Goal: Navigation & Orientation: Find specific page/section

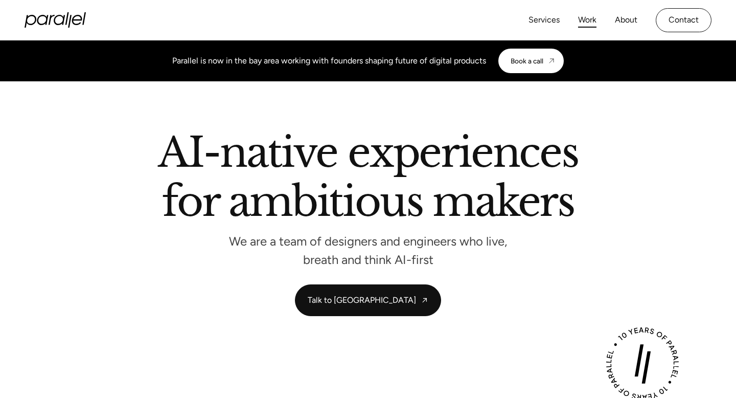
click at [589, 20] on link "Work" at bounding box center [587, 20] width 18 height 15
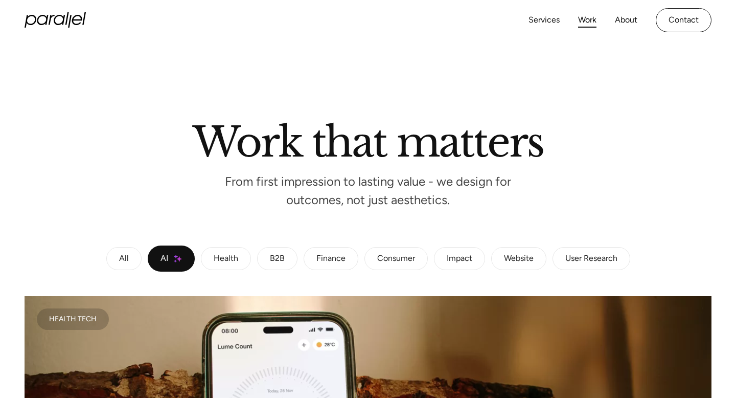
click at [222, 262] on div "Health" at bounding box center [226, 259] width 25 height 6
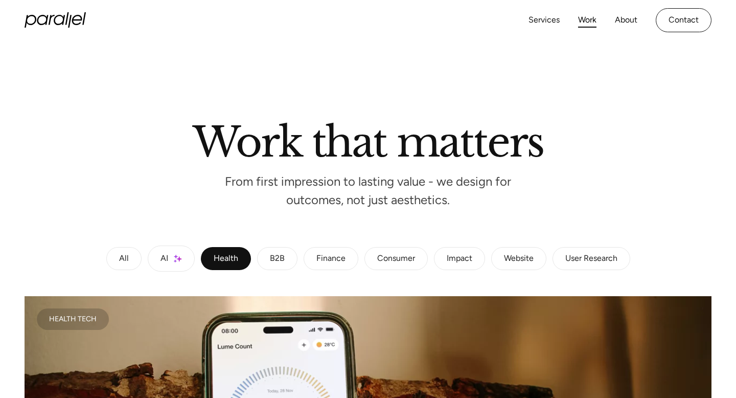
click at [130, 260] on link "All" at bounding box center [123, 259] width 35 height 24
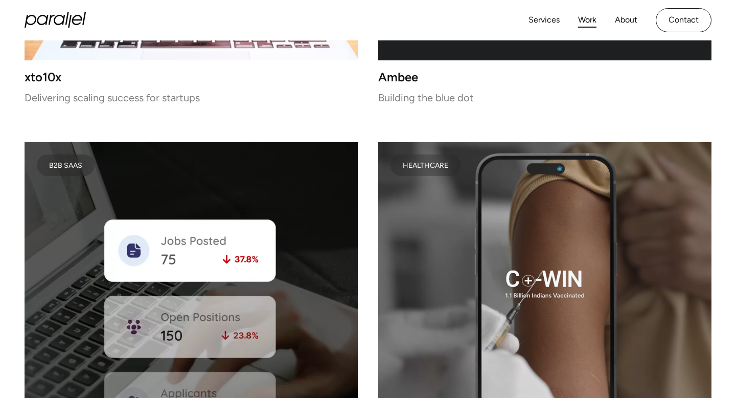
scroll to position [3557, 0]
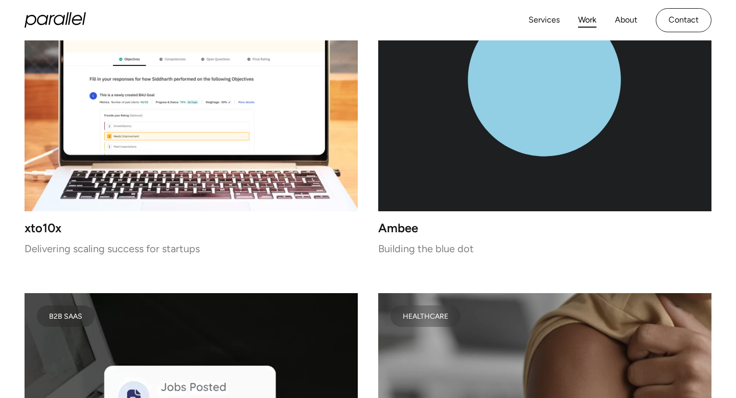
click at [67, 15] on icon "home" at bounding box center [67, 18] width 4 height 13
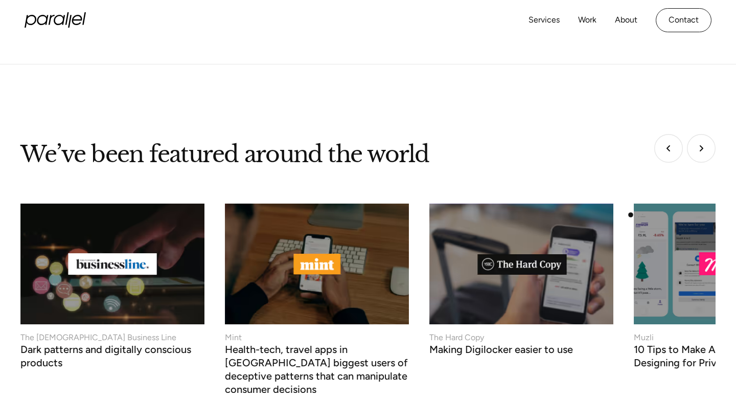
scroll to position [3620, 0]
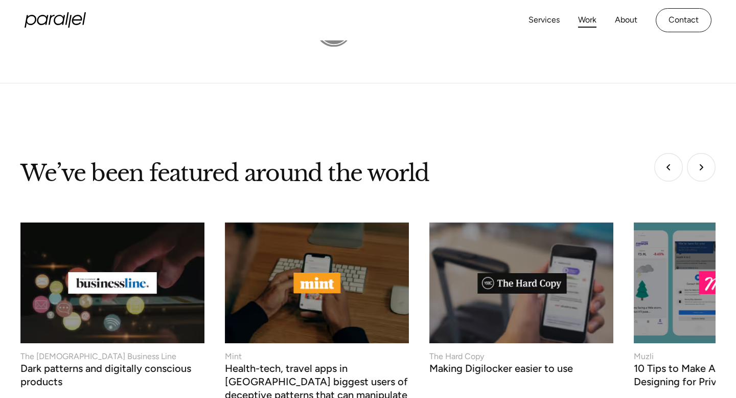
click at [592, 21] on link "Work" at bounding box center [587, 20] width 18 height 15
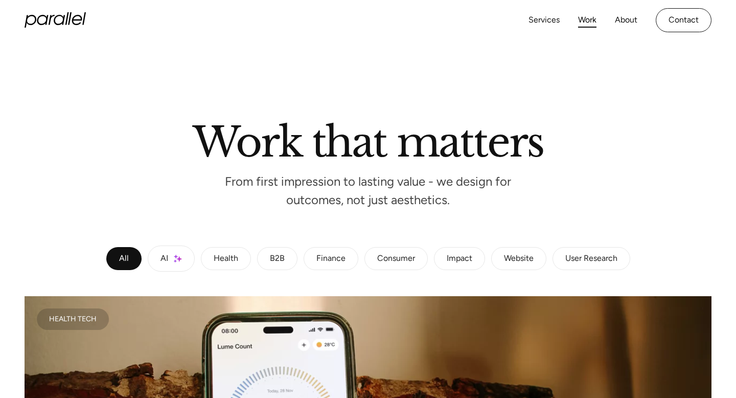
click at [57, 17] on icon "home" at bounding box center [55, 19] width 61 height 15
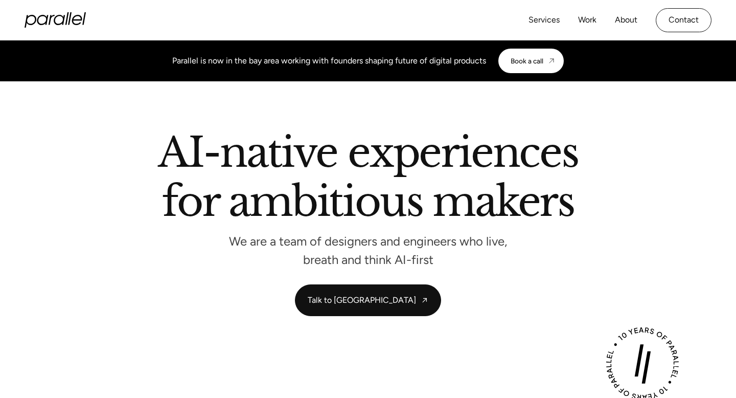
click at [69, 20] on icon "home" at bounding box center [55, 19] width 61 height 15
